Goal: Check status: Check status

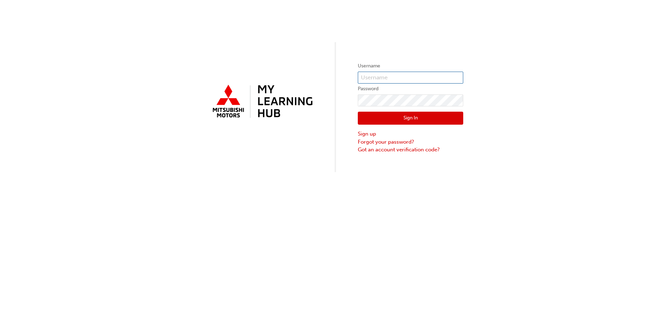
type input "0005727387"
click at [391, 119] on button "Sign In" at bounding box center [410, 118] width 105 height 13
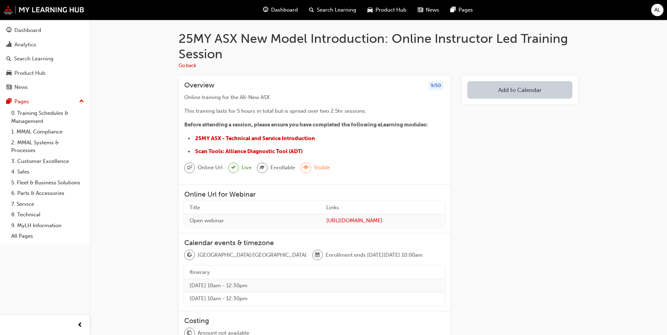
click at [656, 9] on span "AL" at bounding box center [657, 10] width 6 height 8
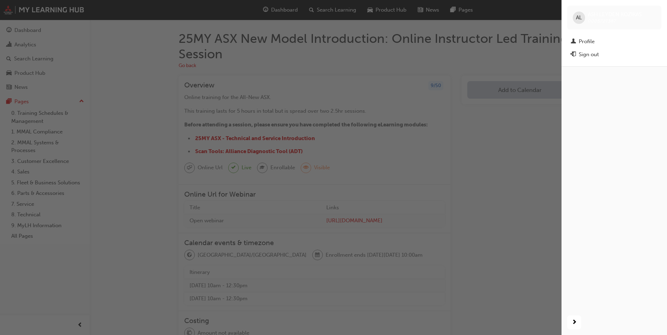
click at [582, 15] on div "AL" at bounding box center [578, 18] width 12 height 12
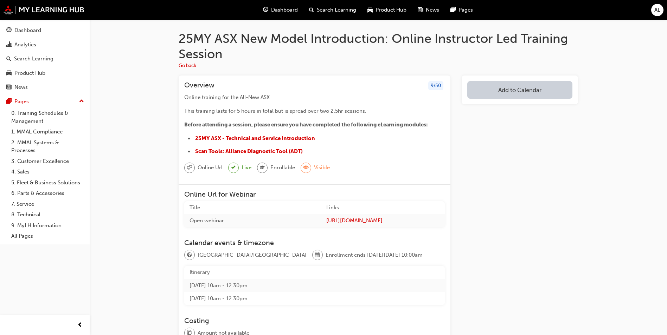
click at [657, 9] on span "AL" at bounding box center [657, 10] width 6 height 8
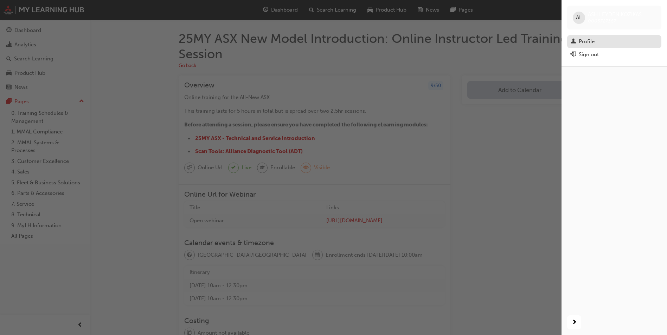
click at [594, 44] on div "Profile" at bounding box center [586, 42] width 16 height 8
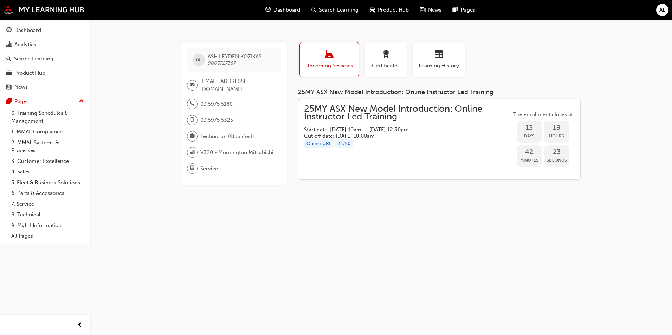
click at [669, 7] on div "Dashboard Search Learning Product Hub News Pages AL" at bounding box center [336, 10] width 672 height 20
click at [663, 10] on span "AL" at bounding box center [662, 10] width 6 height 8
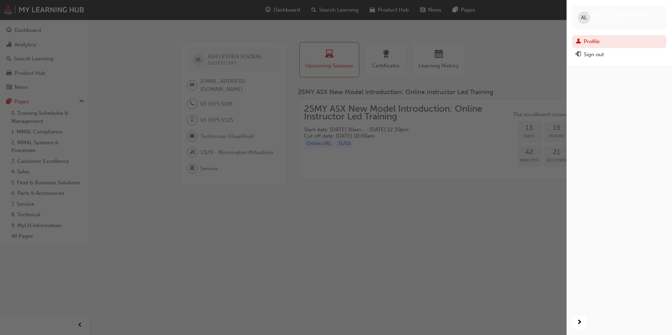
click at [452, 106] on div "button" at bounding box center [283, 167] width 566 height 335
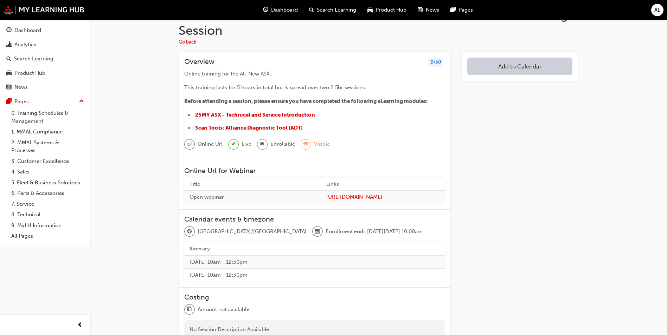
scroll to position [35, 0]
